Goal: Navigation & Orientation: Find specific page/section

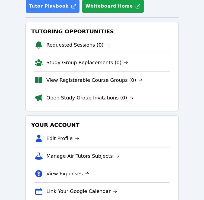
scroll to position [101, 0]
